Goal: Task Accomplishment & Management: Complete application form

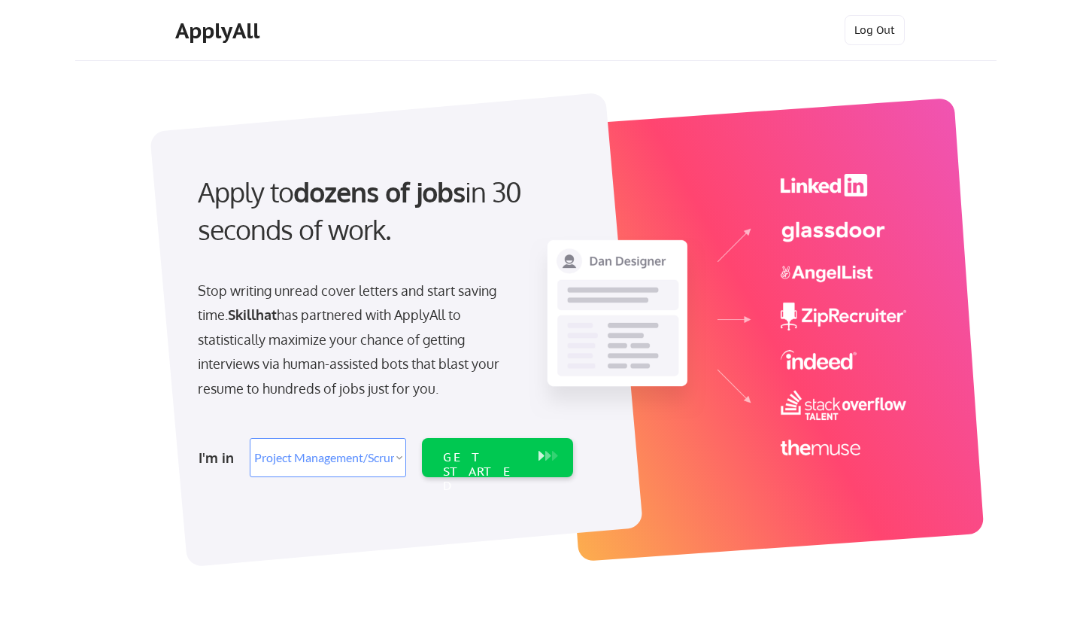
select select ""technical_project_program_mgmt""
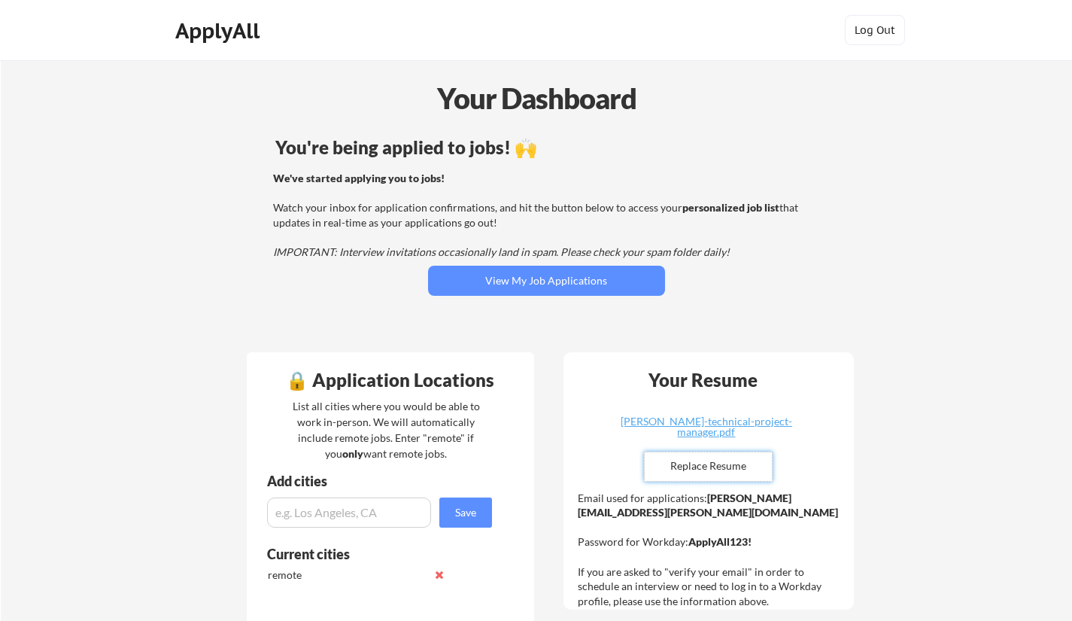
click at [695, 467] on input "file" at bounding box center [708, 466] width 127 height 29
type input "C:\fakepath\Dimitri Davis Project Manager Resume.pdf"
